Goal: Task Accomplishment & Management: Manage account settings

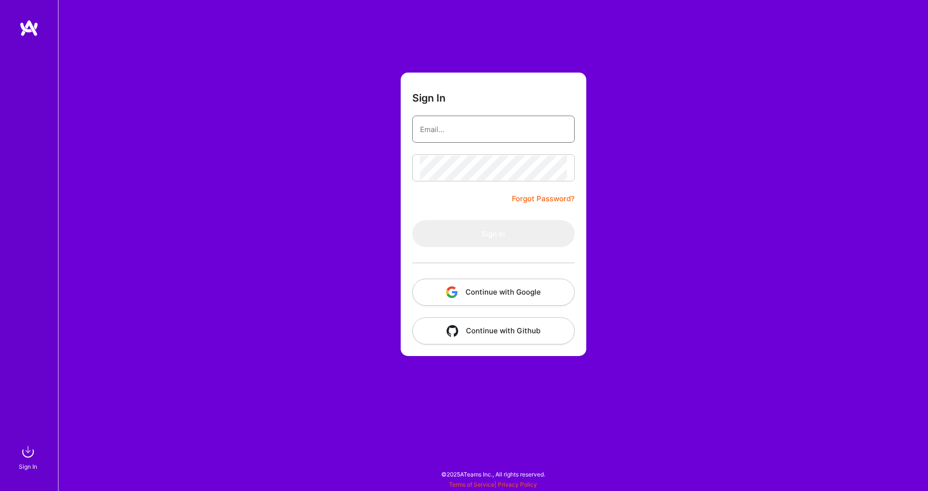
type input "[EMAIL_ADDRESS][DOMAIN_NAME]"
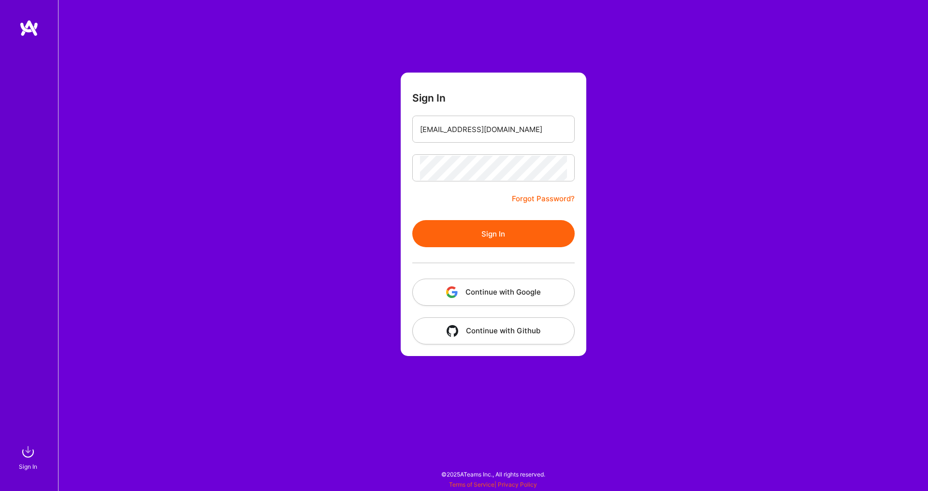
click at [523, 238] on button "Sign In" at bounding box center [493, 233] width 162 height 27
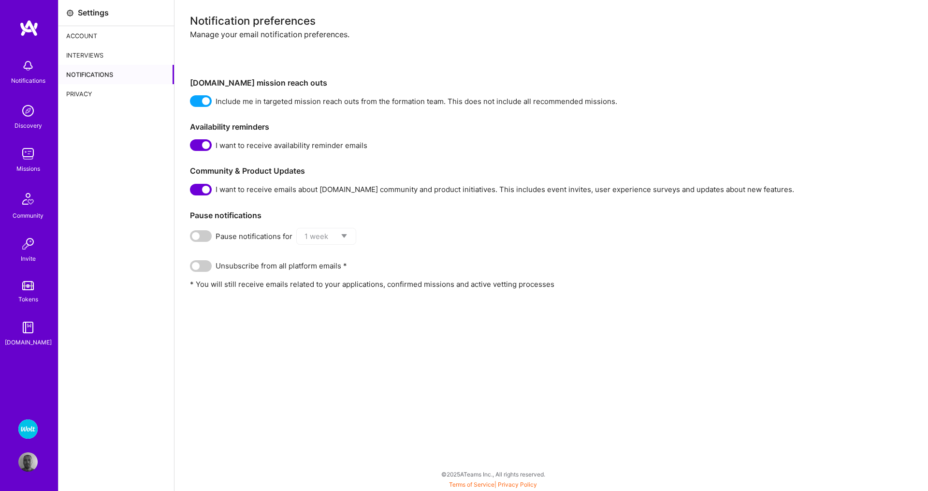
click at [197, 145] on span at bounding box center [201, 145] width 22 height 12
click at [192, 147] on input "checkbox" at bounding box center [192, 147] width 0 height 0
click at [28, 157] on img at bounding box center [27, 153] width 19 height 19
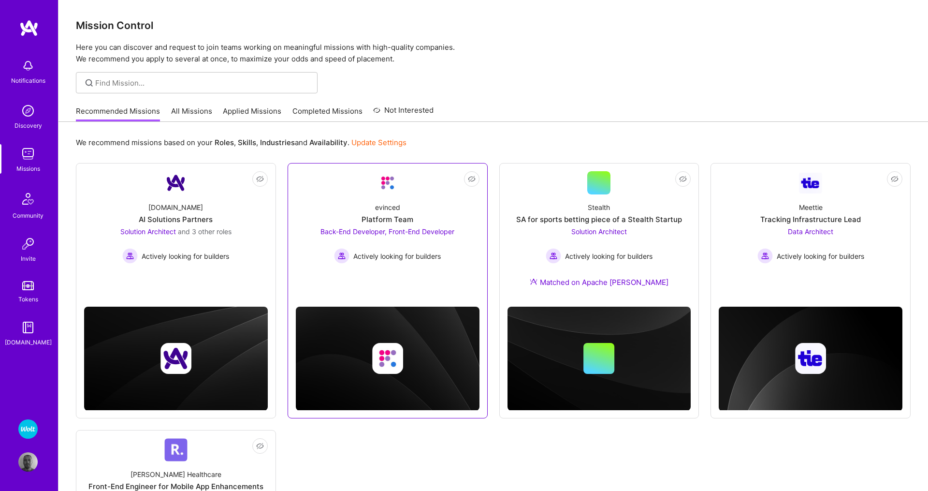
click at [345, 229] on span "Back-End Developer, Front-End Developer" at bounding box center [388, 231] width 134 height 8
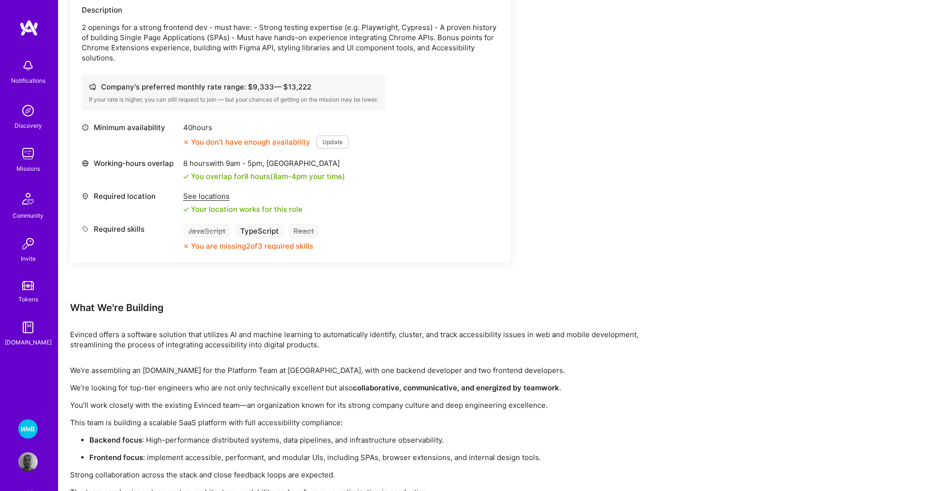
scroll to position [734, 0]
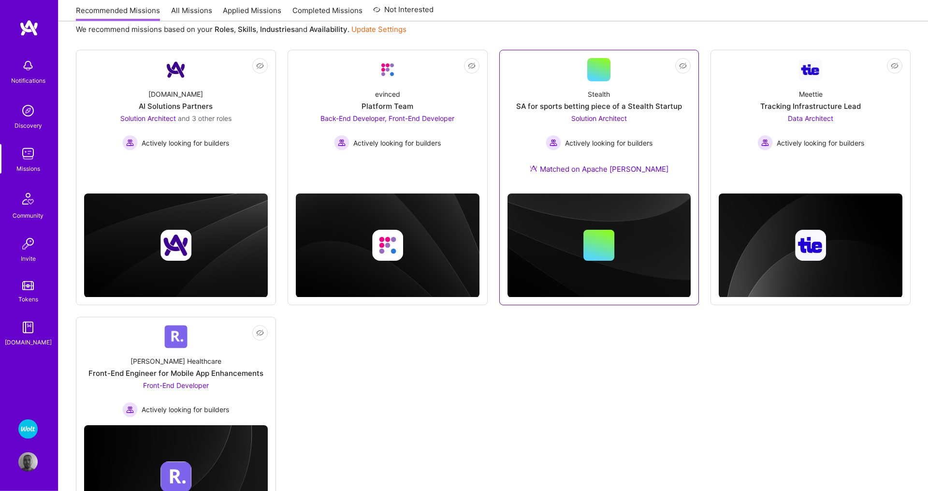
scroll to position [133, 0]
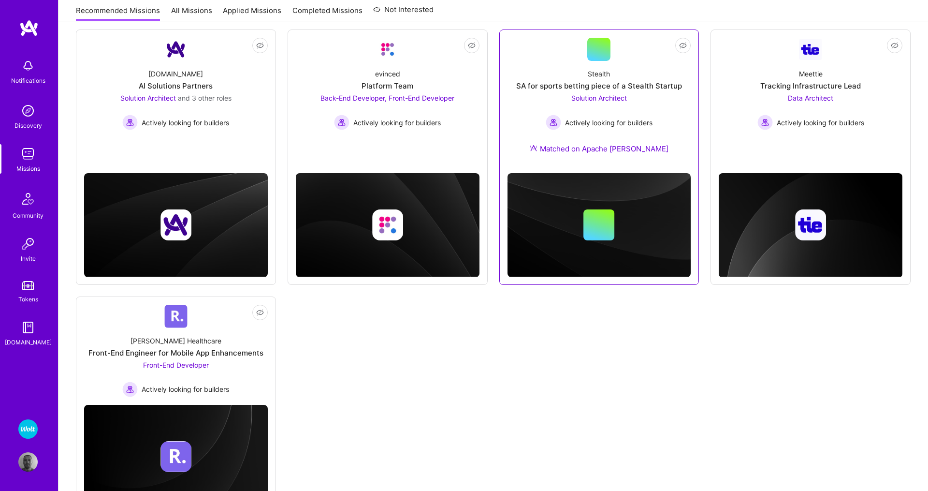
click at [609, 96] on span "Solution Architect" at bounding box center [599, 98] width 56 height 8
